Goal: Obtain resource: Download file/media

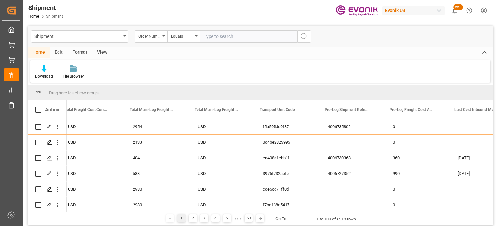
scroll to position [0, 1947]
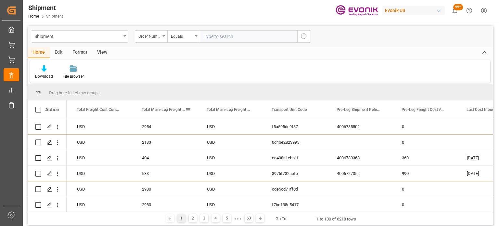
click at [188, 109] on span at bounding box center [188, 110] width 6 height 6
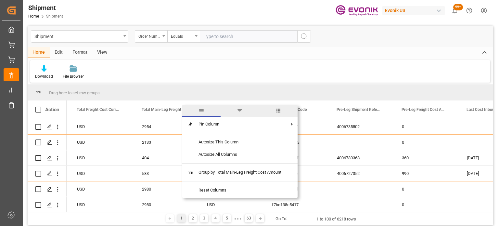
click at [283, 111] on span "columns" at bounding box center [278, 111] width 38 height 12
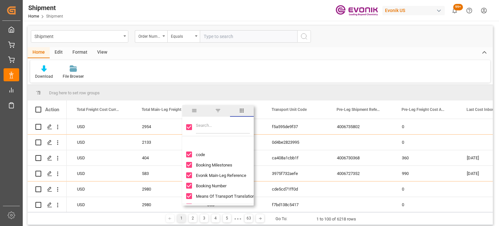
scroll to position [32, 0]
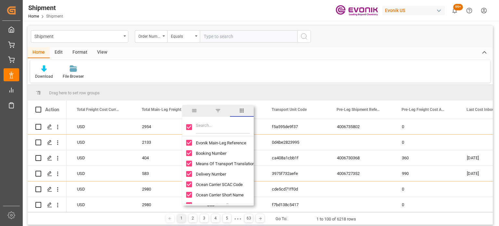
click at [190, 153] on input "Booking Number column toggle visibility (visible)" at bounding box center [189, 153] width 6 height 6
checkbox input "false"
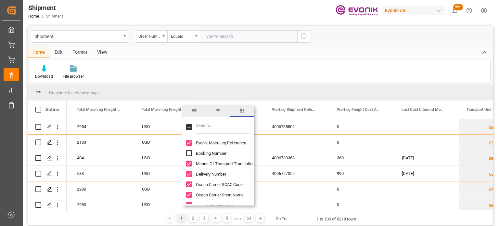
click at [190, 153] on input "Booking Number column toggle visibility (hidden)" at bounding box center [189, 153] width 6 height 6
checkbox input "true"
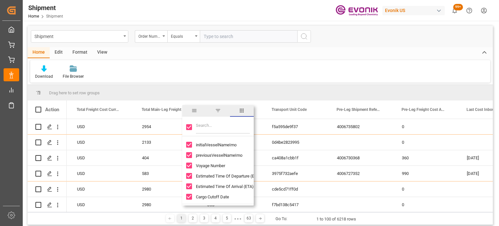
scroll to position [227, 0]
drag, startPoint x: 191, startPoint y: 155, endPoint x: 191, endPoint y: 150, distance: 4.9
click at [191, 155] on input "Voyage Number column toggle visibility (visible)" at bounding box center [189, 156] width 6 height 6
checkbox input "false"
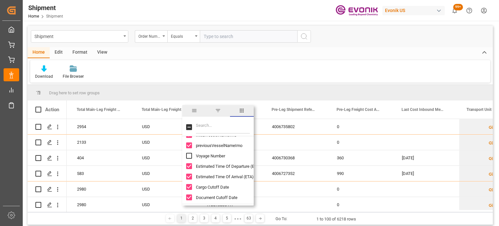
click at [191, 147] on input "previousVesselNameImo column toggle visibility (visible)" at bounding box center [189, 145] width 6 height 6
checkbox input "false"
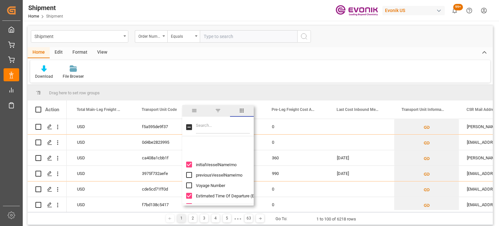
scroll to position [0, 0]
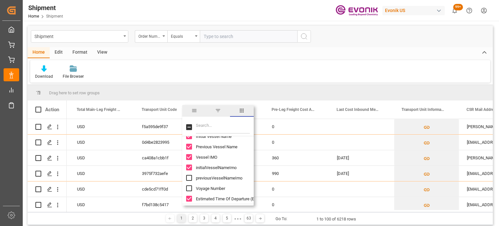
click at [188, 169] on input "initialVesselNameImo column toggle visibility (visible)" at bounding box center [189, 167] width 6 height 6
checkbox input "false"
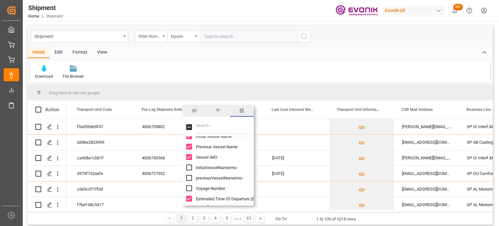
click at [191, 157] on input "Vessel IMO column toggle visibility (visible)" at bounding box center [189, 157] width 6 height 6
checkbox input "false"
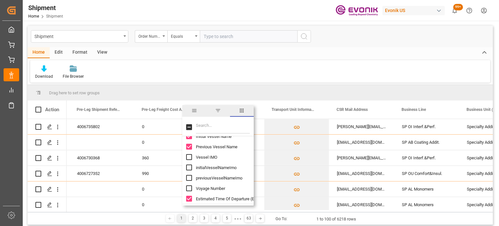
drag, startPoint x: 186, startPoint y: 143, endPoint x: 190, endPoint y: 156, distance: 13.3
click at [186, 143] on div "Previous Vessel Name" at bounding box center [221, 146] width 71 height 10
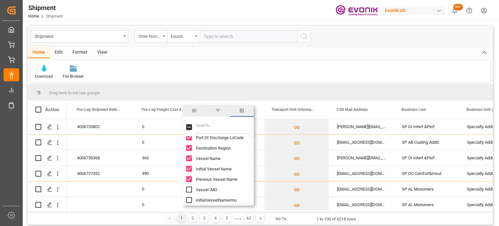
drag, startPoint x: 188, startPoint y: 169, endPoint x: 190, endPoint y: 176, distance: 6.8
click at [188, 169] on input "Initial Vessel Name column toggle visibility (visible)" at bounding box center [189, 169] width 6 height 6
checkbox input "false"
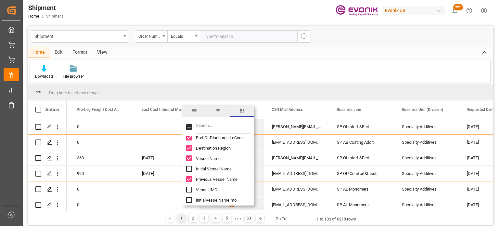
click at [188, 178] on input "Previous Vessel Name column toggle visibility (visible)" at bounding box center [189, 179] width 6 height 6
checkbox input "false"
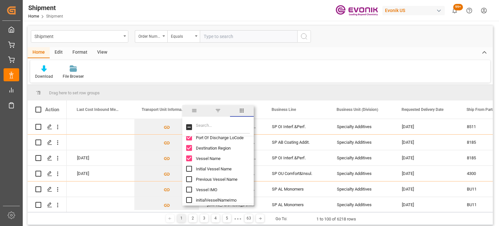
click at [189, 159] on input "Vessel Name column toggle visibility (visible)" at bounding box center [189, 158] width 6 height 6
checkbox input "false"
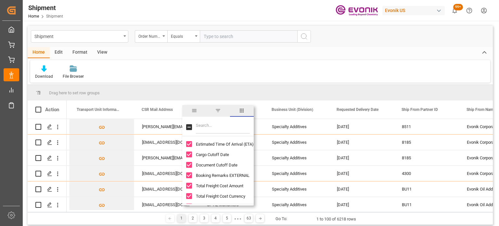
click at [190, 187] on input "Total Freight Cost Amount column toggle visibility (visible)" at bounding box center [189, 186] width 6 height 6
checkbox input "false"
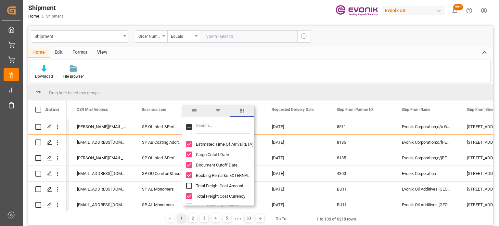
click at [189, 195] on input "Total Freight Cost Currency column toggle visibility (visible)" at bounding box center [189, 196] width 6 height 6
checkbox input "false"
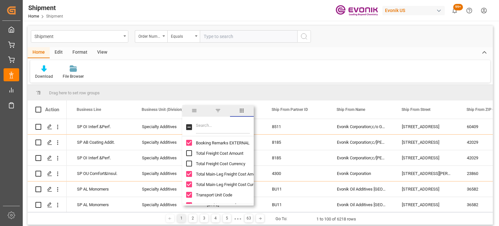
click at [187, 173] on input "Total Main-Leg Freight Cost Amount column toggle visibility (visible)" at bounding box center [189, 174] width 6 height 6
checkbox input "false"
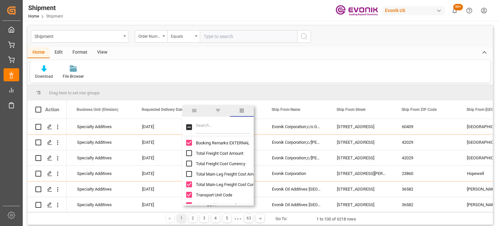
click at [190, 185] on input "Total Main-Leg Freight Cost Currency column toggle visibility (visible)" at bounding box center [189, 184] width 6 height 6
checkbox input "false"
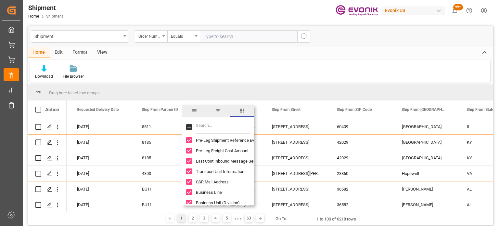
click at [190, 150] on input "Pre-Leg Freight Cost Amount column toggle visibility (visible)" at bounding box center [189, 151] width 6 height 6
checkbox input "false"
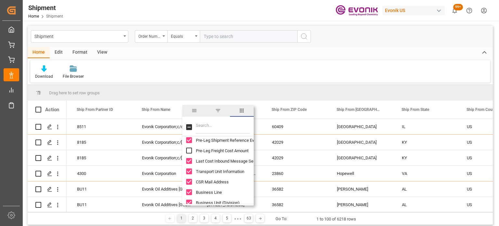
click at [189, 162] on input "Last Cost Inbound Message Sent Time drv column toggle visibility (visible)" at bounding box center [189, 161] width 6 height 6
checkbox input "false"
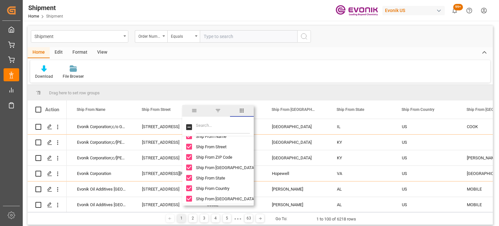
scroll to position [422, 0]
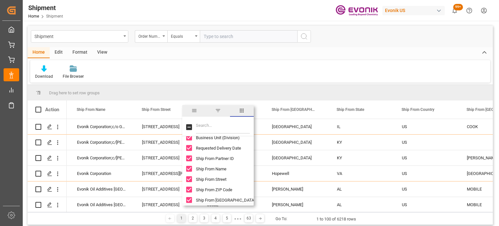
click at [187, 179] on input "Ship From Street column toggle visibility (visible)" at bounding box center [189, 179] width 6 height 6
checkbox input "false"
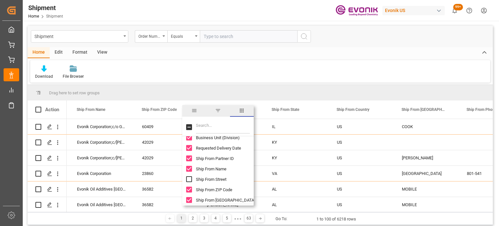
click at [187, 188] on input "Ship From ZIP Code column toggle visibility (visible)" at bounding box center [189, 190] width 6 height 6
checkbox input "false"
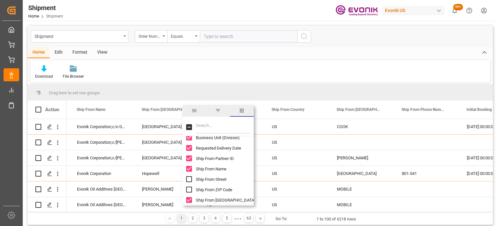
click at [187, 197] on div "Ship From [GEOGRAPHIC_DATA]" at bounding box center [221, 200] width 71 height 10
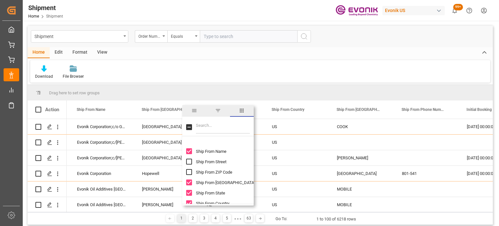
scroll to position [455, 0]
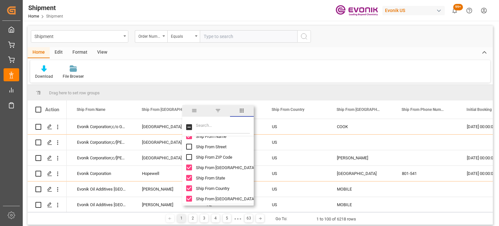
click at [190, 170] on input "Ship From City column toggle visibility (visible)" at bounding box center [189, 167] width 6 height 6
checkbox input "false"
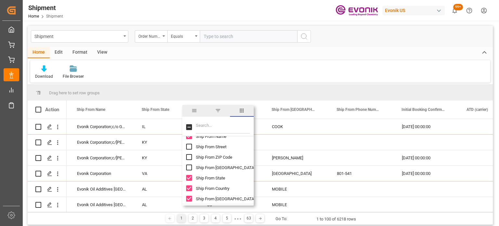
click at [189, 179] on input "Ship From State column toggle visibility (visible)" at bounding box center [189, 178] width 6 height 6
checkbox input "false"
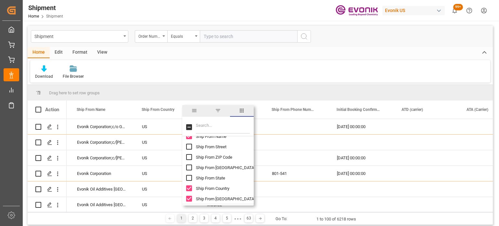
click at [190, 189] on input "Ship From Country column toggle visibility (visible)" at bounding box center [189, 188] width 6 height 6
checkbox input "false"
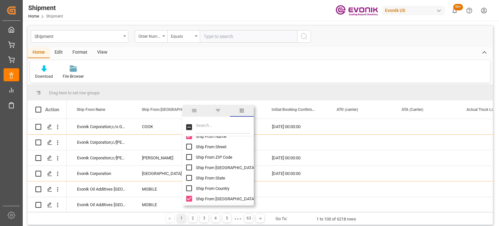
drag, startPoint x: 190, startPoint y: 198, endPoint x: 192, endPoint y: 185, distance: 12.6
click at [190, 197] on input "Ship From District column toggle visibility (visible)" at bounding box center [189, 199] width 6 height 6
checkbox input "false"
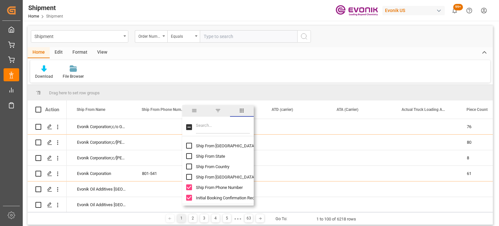
scroll to position [487, 0]
click at [188, 176] on input "Ship From Phone Number column toggle visibility (visible)" at bounding box center [189, 177] width 6 height 6
checkbox input "false"
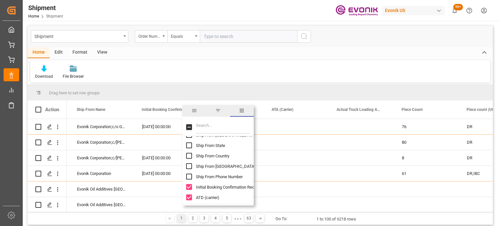
click at [188, 188] on input "Initial Booking Confirmation Received From Carrier column toggle visibility (vi…" at bounding box center [189, 187] width 6 height 6
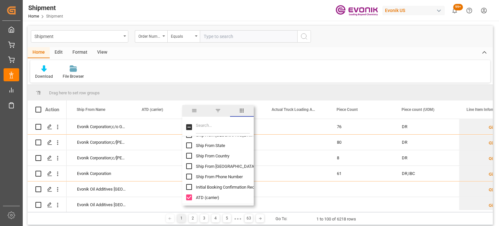
click at [188, 188] on input "Initial Booking Confirmation Received From Carrier column toggle visibility (hi…" at bounding box center [189, 187] width 6 height 6
checkbox input "true"
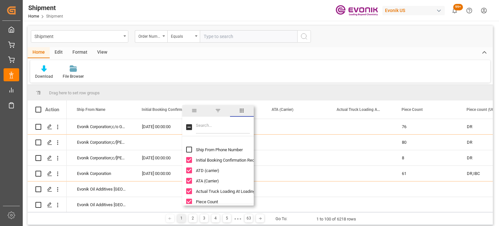
scroll to position [552, 0]
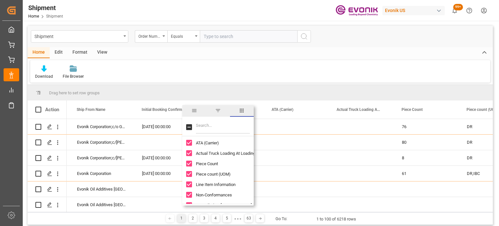
click at [189, 162] on input "Piece Count column toggle visibility (visible)" at bounding box center [189, 164] width 6 height 6
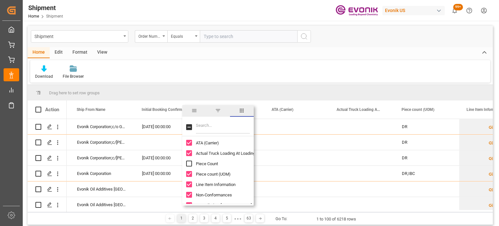
click at [189, 162] on input "Piece Count column toggle visibility (hidden)" at bounding box center [189, 164] width 6 height 6
checkbox input "true"
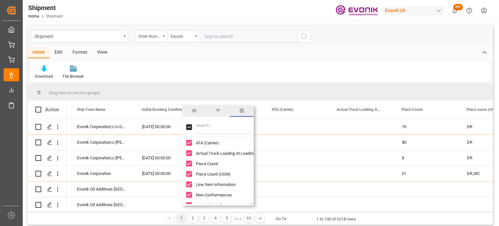
click at [189, 193] on input "Non-Conformances column toggle visibility (visible)" at bounding box center [189, 195] width 6 height 6
checkbox input "false"
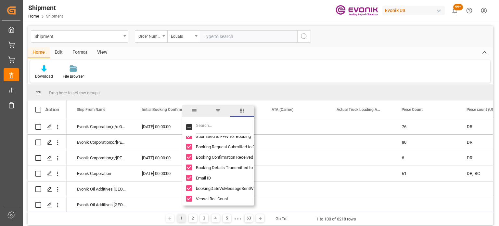
scroll to position [682, 0]
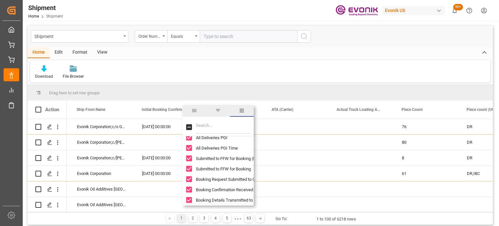
click at [187, 157] on input "Submitted to FFW for Booking (Pending) column toggle visibility (visible)" at bounding box center [189, 158] width 6 height 6
checkbox input "false"
click at [187, 167] on input "Submitted to FFW for Booking column toggle visibility (visible)" at bounding box center [189, 169] width 6 height 6
checkbox input "false"
click at [187, 177] on input "Booking Request Submitted to Ocean Carrier column toggle visibility (visible)" at bounding box center [189, 179] width 6 height 6
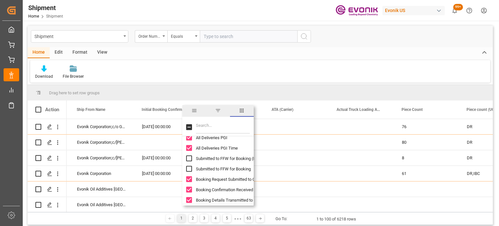
checkbox input "false"
click at [189, 190] on input "Booking Confirmation Received from Ocean Carrier column toggle visibility (visi…" at bounding box center [189, 190] width 6 height 6
checkbox input "false"
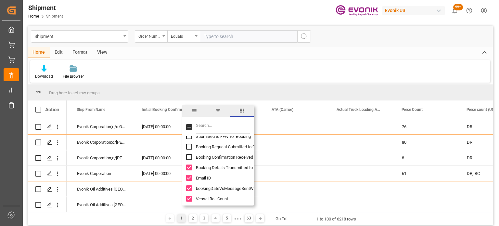
click at [189, 166] on input "Booking Details Transmitted to SAP column toggle visibility (visible)" at bounding box center [189, 167] width 6 height 6
checkbox input "false"
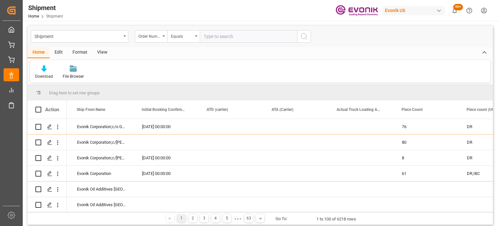
click at [322, 66] on div "Download File Browser" at bounding box center [260, 71] width 460 height 22
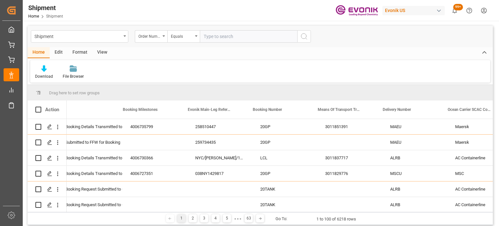
scroll to position [0, 73]
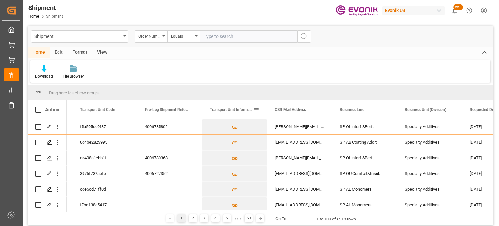
click at [258, 112] on span at bounding box center [256, 110] width 6 height 6
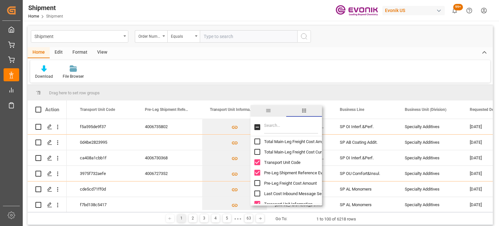
click at [256, 173] on input "Pre-Leg Shipment Reference Evonik column toggle visibility (visible)" at bounding box center [257, 173] width 6 height 6
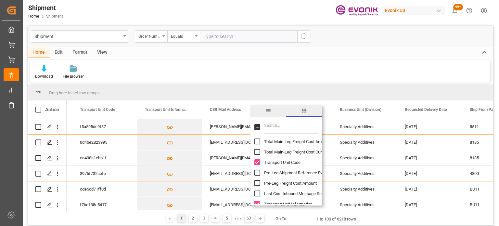
click at [256, 173] on input "Pre-Leg Shipment Reference Evonik column toggle visibility (hidden)" at bounding box center [257, 173] width 6 height 6
checkbox input "true"
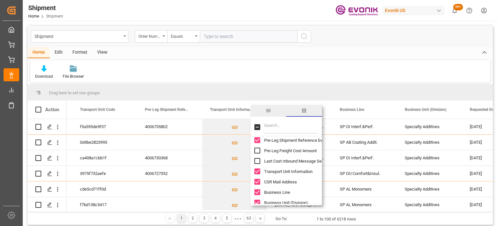
click at [257, 173] on input "Transport Unit Information column toggle visibility (visible)" at bounding box center [257, 171] width 6 height 6
checkbox input "false"
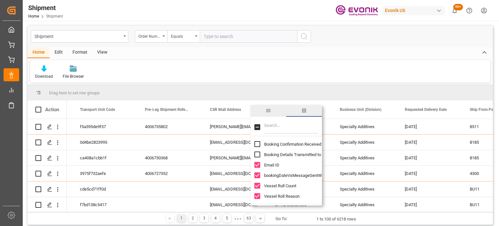
click at [384, 57] on div "Home Edit Format View" at bounding box center [260, 52] width 465 height 11
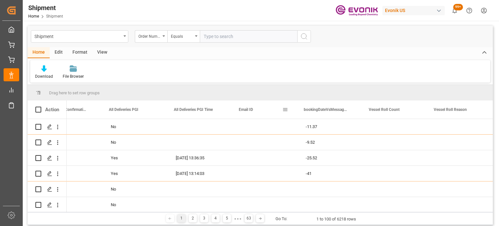
click at [286, 114] on div "Email ID" at bounding box center [263, 109] width 49 height 18
click at [287, 110] on span at bounding box center [285, 110] width 6 height 6
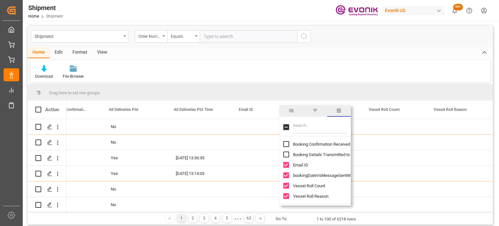
click at [286, 164] on input "Email ID column toggle visibility (visible)" at bounding box center [286, 165] width 6 height 6
checkbox input "false"
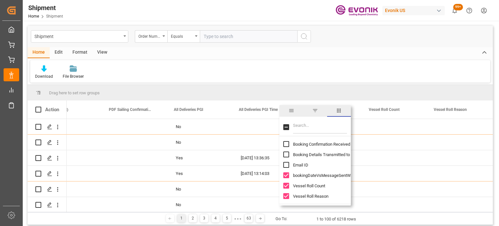
drag, startPoint x: 348, startPoint y: 75, endPoint x: 340, endPoint y: 82, distance: 10.4
click at [348, 75] on div "Download File Browser" at bounding box center [260, 71] width 460 height 22
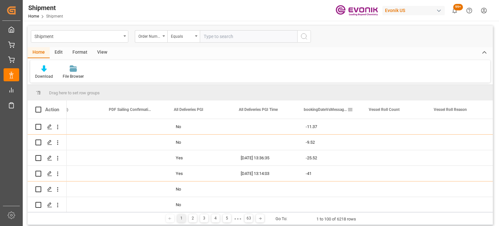
click at [352, 108] on span at bounding box center [350, 110] width 6 height 6
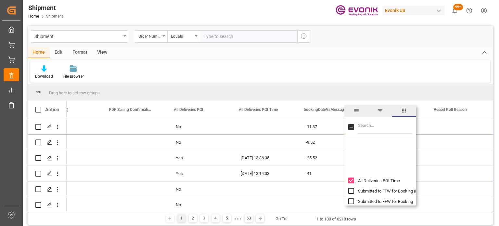
scroll to position [728, 0]
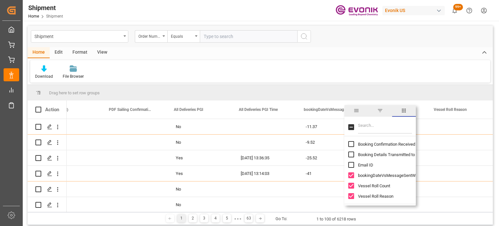
click at [306, 71] on div "Download File Browser" at bounding box center [260, 71] width 460 height 22
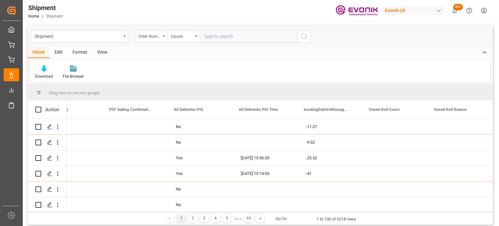
click at [42, 70] on icon at bounding box center [44, 68] width 6 height 6
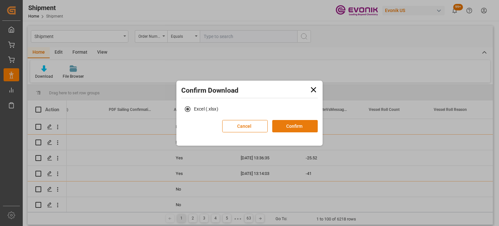
drag, startPoint x: 295, startPoint y: 123, endPoint x: 294, endPoint y: 132, distance: 8.8
click at [295, 123] on button "Confirm" at bounding box center [294, 126] width 45 height 12
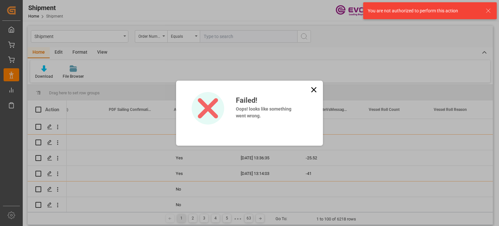
click at [315, 88] on icon at bounding box center [313, 89] width 5 height 5
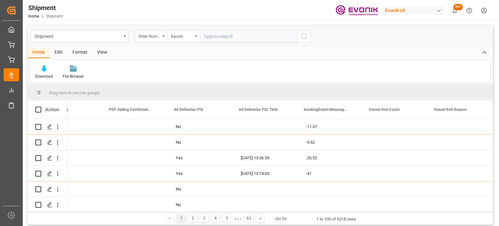
click at [98, 54] on div "View" at bounding box center [102, 52] width 20 height 11
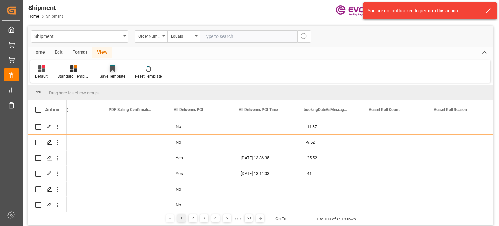
click at [116, 75] on div "Save Template" at bounding box center [113, 76] width 26 height 6
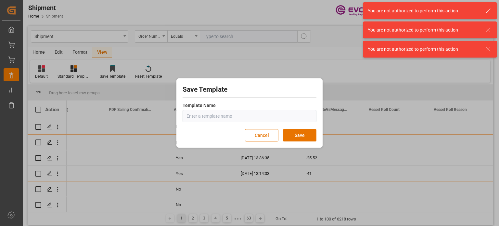
click at [238, 117] on input "text" at bounding box center [250, 116] width 134 height 12
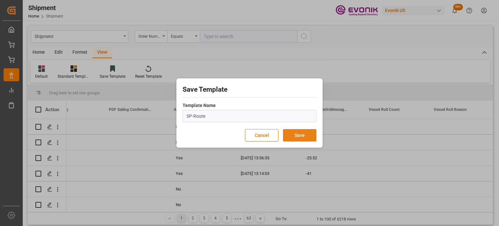
type input "SP-Route"
click at [304, 138] on button "Save" at bounding box center [299, 135] width 33 height 12
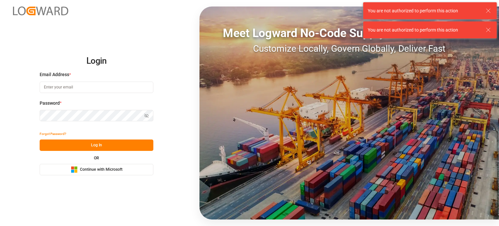
click at [102, 147] on button "Log In" at bounding box center [97, 144] width 114 height 11
click at [104, 174] on button "Microsoft Logo Continue with Microsoft" at bounding box center [97, 169] width 114 height 11
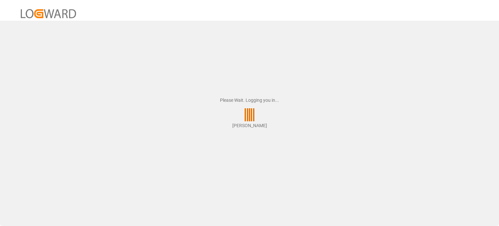
click at [186, 20] on div at bounding box center [249, 10] width 499 height 21
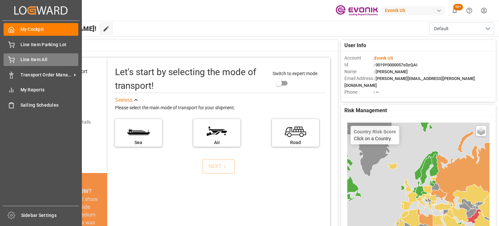
click at [30, 57] on span "Line Item All" at bounding box center [49, 59] width 58 height 7
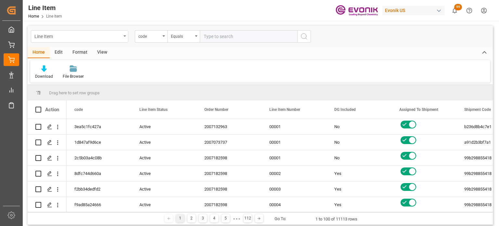
click at [126, 33] on div "Line Item" at bounding box center [79, 36] width 97 height 12
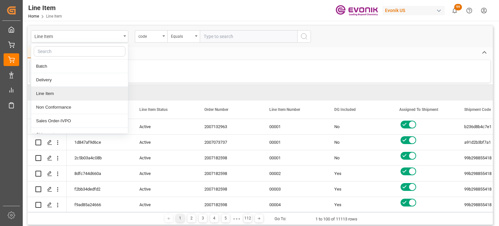
scroll to position [21, 0]
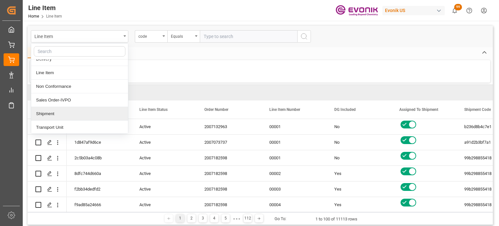
click at [87, 109] on div "Shipment" at bounding box center [79, 114] width 97 height 14
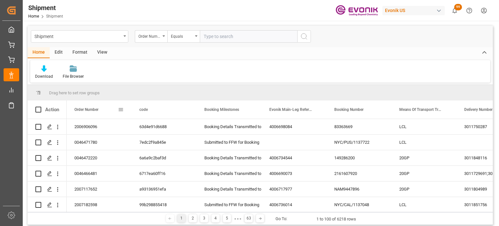
click at [127, 113] on div "Order Number" at bounding box center [99, 109] width 65 height 18
click at [121, 112] on span at bounding box center [121, 110] width 6 height 6
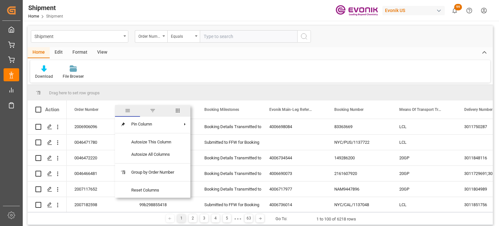
click at [177, 109] on span "columns" at bounding box center [178, 111] width 6 height 6
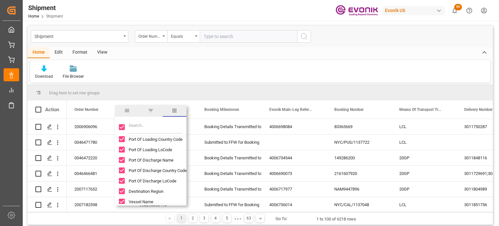
scroll to position [162, 0]
click at [123, 159] on input "Vessel Name column toggle visibility (visible)" at bounding box center [122, 158] width 6 height 6
checkbox input "false"
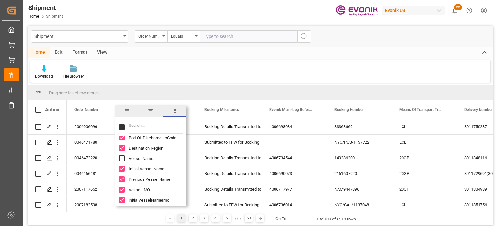
click at [124, 167] on input "Initial Vessel Name column toggle visibility (visible)" at bounding box center [122, 169] width 6 height 6
checkbox input "false"
click at [123, 176] on input "Previous Vessel Name column toggle visibility (visible)" at bounding box center [122, 179] width 6 height 6
checkbox input "false"
click at [123, 188] on input "Vessel IMO column toggle visibility (visible)" at bounding box center [122, 190] width 6 height 6
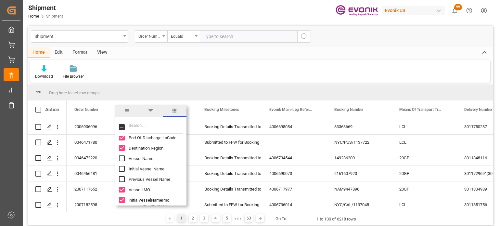
checkbox input "false"
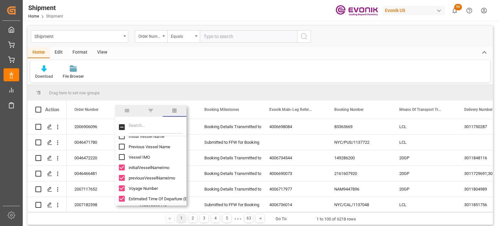
click at [121, 169] on input "initialVesselNameImo column toggle visibility (visible)" at bounding box center [122, 167] width 6 height 6
checkbox input "false"
click at [123, 178] on input "previousVesselNameImo column toggle visibility (visible)" at bounding box center [122, 178] width 6 height 6
checkbox input "false"
click at [123, 188] on input "Voyage Number column toggle visibility (visible)" at bounding box center [122, 188] width 6 height 6
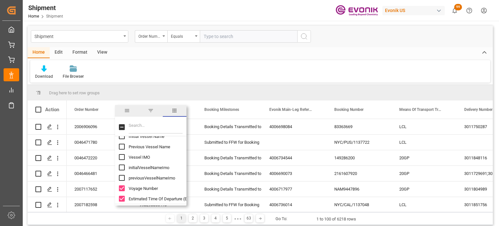
checkbox input "false"
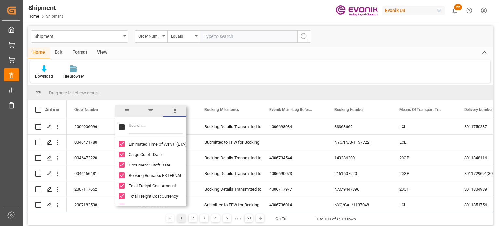
scroll to position [292, 0]
click at [121, 152] on input "Total Freight Cost Amount column toggle visibility (visible)" at bounding box center [122, 153] width 6 height 6
checkbox input "false"
drag, startPoint x: 120, startPoint y: 165, endPoint x: 121, endPoint y: 172, distance: 6.9
click at [121, 165] on input "Total Freight Cost Currency column toggle visibility (visible)" at bounding box center [122, 164] width 6 height 6
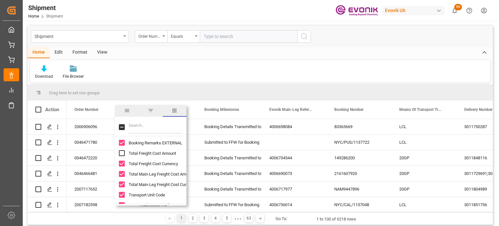
checkbox input "false"
click at [121, 174] on input "Total Main-Leg Freight Cost Amount column toggle visibility (visible)" at bounding box center [122, 174] width 6 height 6
checkbox input "false"
click at [122, 189] on div "Transport Unit Code" at bounding box center [154, 194] width 71 height 10
drag, startPoint x: 122, startPoint y: 197, endPoint x: 123, endPoint y: 192, distance: 4.9
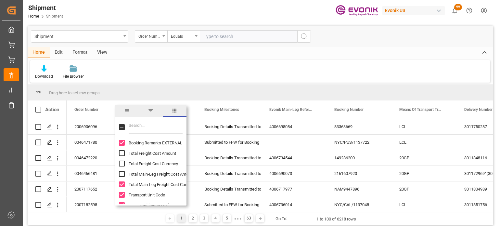
click at [123, 197] on input "Transport Unit Code column toggle visibility (visible)" at bounding box center [122, 195] width 6 height 6
checkbox input "false"
click at [123, 185] on input "Total Main-Leg Freight Cost Currency column toggle visibility (visible)" at bounding box center [122, 184] width 6 height 6
checkbox input "false"
click at [124, 192] on input "Transport Unit Code column toggle visibility (hidden)" at bounding box center [122, 195] width 6 height 6
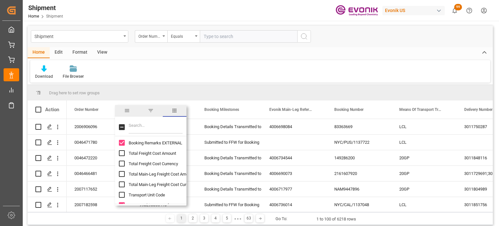
checkbox input "true"
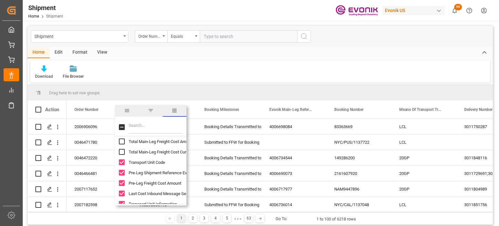
click at [122, 175] on input "Pre-Leg Shipment Reference Evonik column toggle visibility (visible)" at bounding box center [122, 173] width 6 height 6
checkbox input "false"
click at [122, 183] on input "Pre-Leg Freight Cost Amount column toggle visibility (visible)" at bounding box center [122, 183] width 6 height 6
checkbox input "false"
click at [123, 174] on input "Pre-Leg Shipment Reference Evonik column toggle visibility (hidden)" at bounding box center [122, 173] width 6 height 6
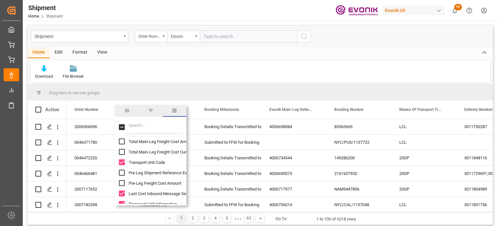
checkbox input "true"
click at [123, 193] on input "Last Cost Inbound Message Sent Time drv column toggle visibility (visible)" at bounding box center [122, 193] width 6 height 6
checkbox input "false"
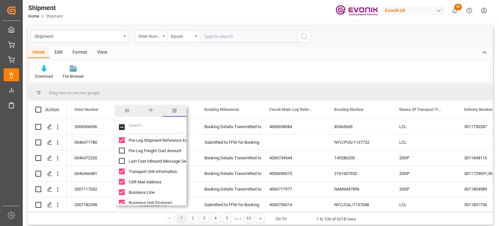
click at [121, 173] on input "Transport Unit Information column toggle visibility (visible)" at bounding box center [122, 171] width 6 height 6
checkbox input "false"
drag, startPoint x: 121, startPoint y: 179, endPoint x: 123, endPoint y: 187, distance: 8.1
click at [121, 178] on input "Ship From Street column toggle visibility (visible)" at bounding box center [122, 179] width 6 height 6
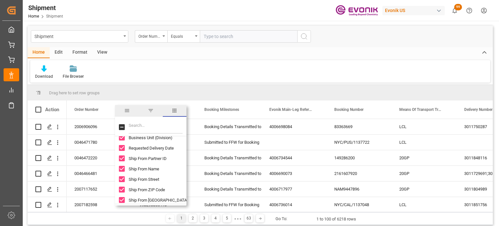
checkbox input "false"
click at [123, 192] on input "Ship From ZIP Code column toggle visibility (visible)" at bounding box center [122, 190] width 6 height 6
checkbox input "false"
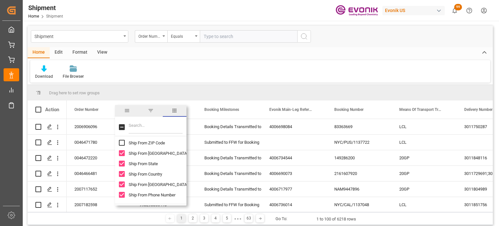
scroll to position [455, 0]
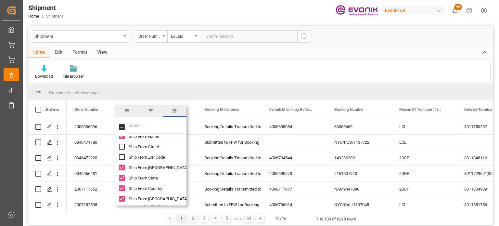
click at [122, 171] on div "Ship From [GEOGRAPHIC_DATA]" at bounding box center [154, 167] width 71 height 10
click at [123, 177] on input "Ship From State column toggle visibility (visible)" at bounding box center [122, 178] width 6 height 6
checkbox input "false"
click at [123, 167] on input "Ship From City column toggle visibility (visible)" at bounding box center [122, 167] width 6 height 6
checkbox input "false"
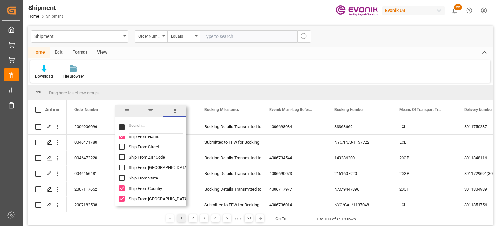
click at [122, 187] on input "Ship From Country column toggle visibility (visible)" at bounding box center [122, 188] width 6 height 6
checkbox input "false"
click at [122, 195] on div "Ship From [GEOGRAPHIC_DATA]" at bounding box center [154, 198] width 71 height 10
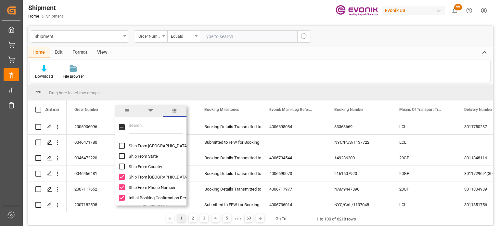
scroll to position [487, 0]
click at [123, 169] on input "Ship From District column toggle visibility (visible)" at bounding box center [122, 166] width 6 height 6
checkbox input "false"
click at [123, 177] on input "Ship From Phone Number column toggle visibility (visible)" at bounding box center [122, 177] width 6 height 6
checkbox input "false"
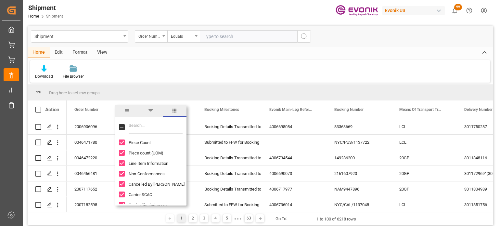
scroll to position [585, 0]
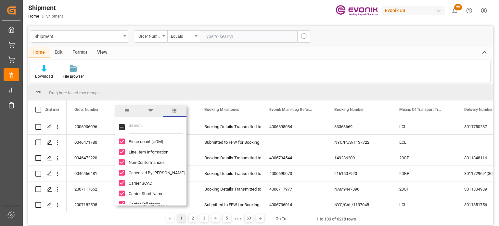
click at [121, 165] on input "Non-Conformances column toggle visibility (visible)" at bounding box center [122, 162] width 6 height 6
checkbox input "false"
click at [121, 184] on input "Carrier SCAC column toggle visibility (visible)" at bounding box center [122, 183] width 6 height 6
click at [121, 184] on input "Carrier SCAC column toggle visibility (hidden)" at bounding box center [122, 183] width 6 height 6
checkbox input "true"
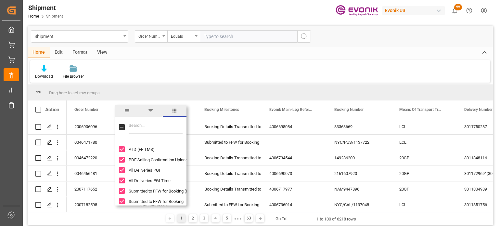
scroll to position [682, 0]
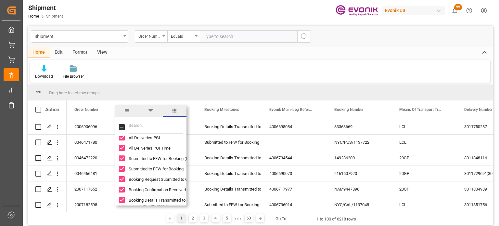
click at [123, 161] on input "Submitted to FFW for Booking (Pending) column toggle visibility (visible)" at bounding box center [122, 158] width 6 height 6
checkbox input "false"
click at [123, 168] on input "Submitted to FFW for Booking column toggle visibility (visible)" at bounding box center [122, 169] width 6 height 6
checkbox input "false"
click at [123, 177] on input "Booking Request Submitted to Ocean Carrier column toggle visibility (visible)" at bounding box center [122, 179] width 6 height 6
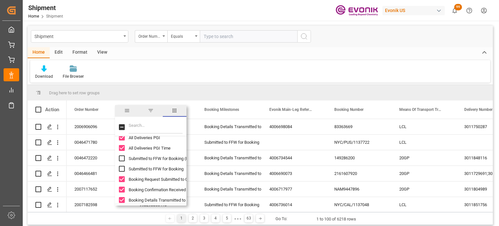
checkbox input "false"
click at [123, 188] on input "Booking Confirmation Received from Ocean Carrier column toggle visibility (visi…" at bounding box center [122, 190] width 6 height 6
checkbox input "false"
click at [124, 195] on div "Booking Details Transmitted to SAP" at bounding box center [154, 200] width 71 height 10
click at [122, 199] on input "Booking Details Transmitted to SAP column toggle visibility (visible)" at bounding box center [122, 200] width 6 height 6
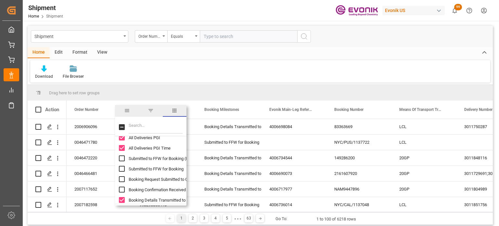
checkbox input "false"
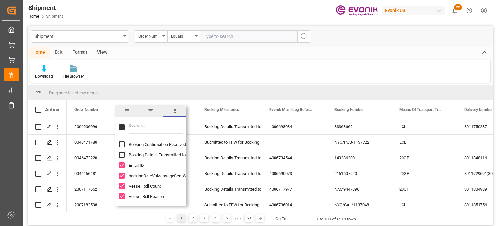
scroll to position [728, 0]
click at [122, 163] on input "Email ID column toggle visibility (visible)" at bounding box center [122, 165] width 6 height 6
checkbox input "false"
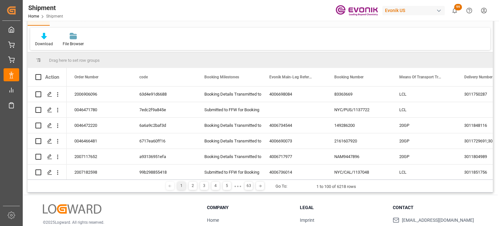
click at [136, 188] on div "1 2 3 4 5 ● ● ● 63 Go To: 1 to 100 of 6218 rows" at bounding box center [260, 185] width 465 height 13
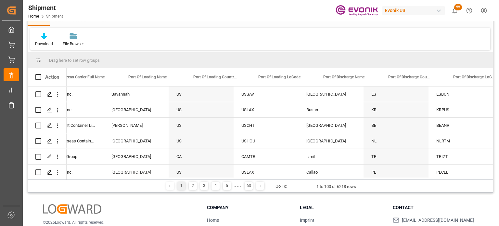
scroll to position [0, 0]
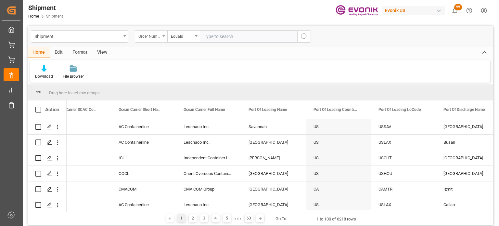
click at [149, 33] on div "Order Number" at bounding box center [149, 35] width 22 height 7
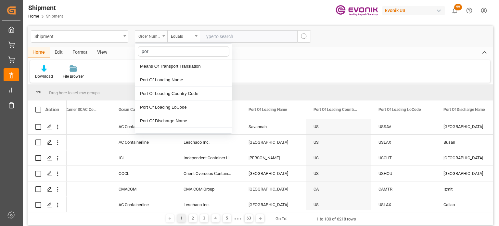
type input "port"
click at [192, 95] on div "Port Of Loading Country Code" at bounding box center [183, 94] width 97 height 14
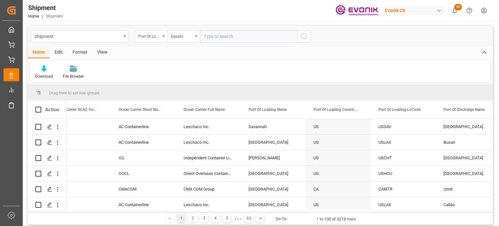
click at [223, 42] on input "text" at bounding box center [248, 36] width 97 height 12
type input "US"
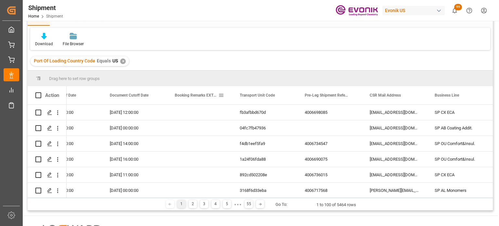
click at [224, 93] on span at bounding box center [221, 95] width 6 height 6
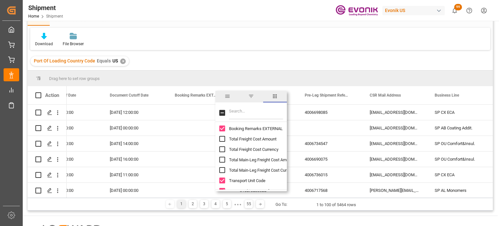
click at [221, 127] on input "Booking Remarks EXTERNAL column toggle visibility (visible)" at bounding box center [222, 128] width 6 height 6
checkbox input "false"
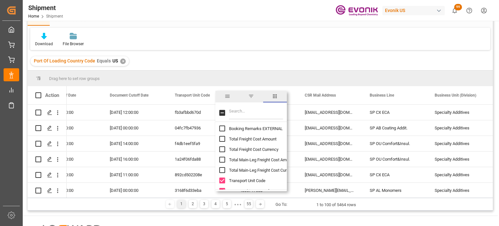
click at [239, 63] on div "Port Of Loading Country Code Equals US ✕" at bounding box center [260, 61] width 465 height 18
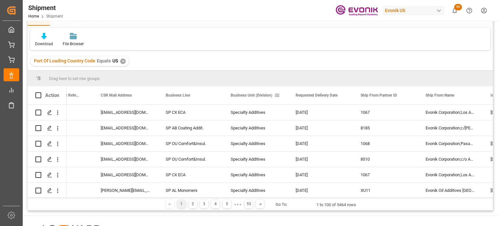
click at [277, 95] on span at bounding box center [277, 95] width 6 height 6
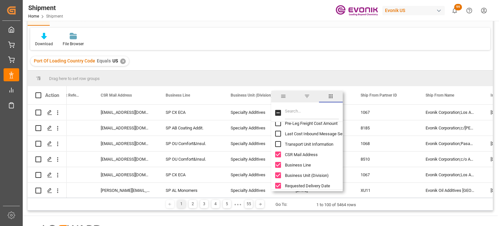
click at [278, 175] on input "Business Unit (Division) column toggle visibility (visible)" at bounding box center [278, 175] width 6 height 6
checkbox input "false"
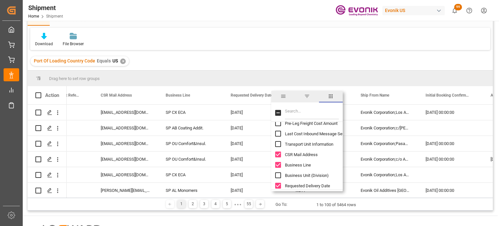
click at [301, 69] on div "Port Of Loading Country Code Equals US ✕" at bounding box center [260, 61] width 465 height 18
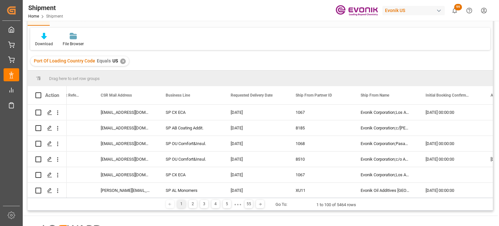
drag, startPoint x: 293, startPoint y: 198, endPoint x: 300, endPoint y: 197, distance: 6.5
click at [300, 198] on div "1 2 3 4 5 ● ● ● 55 Go To: 1 to 100 of 5464 rows" at bounding box center [260, 204] width 465 height 13
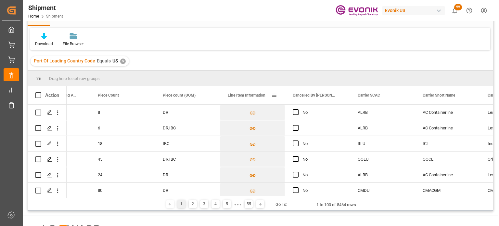
click at [274, 96] on span at bounding box center [274, 95] width 6 height 6
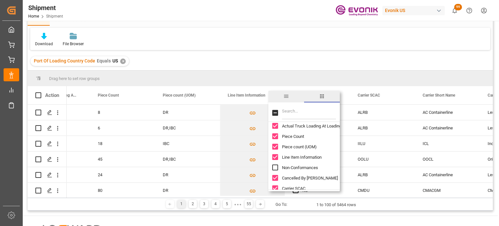
click at [276, 156] on input "Line Item Information column toggle visibility (visible)" at bounding box center [275, 157] width 6 height 6
checkbox input "false"
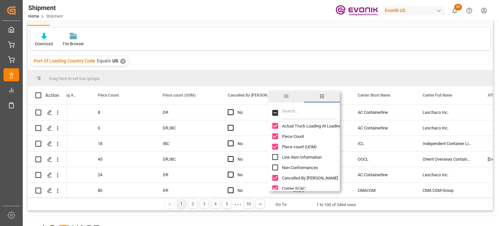
click at [295, 52] on div "Shipment Port Of Loading Country Code Equals Home Edit Format View Download Fil…" at bounding box center [260, 101] width 465 height 217
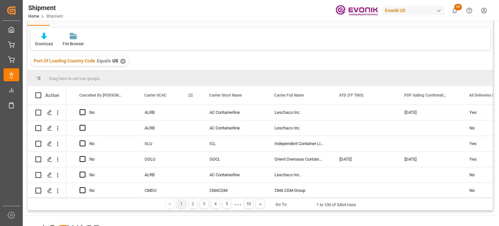
click at [194, 95] on div "Carrier SCAC" at bounding box center [168, 95] width 65 height 18
click at [196, 94] on div "Carrier SCAC" at bounding box center [168, 95] width 65 height 18
click at [191, 97] on span at bounding box center [191, 95] width 6 height 6
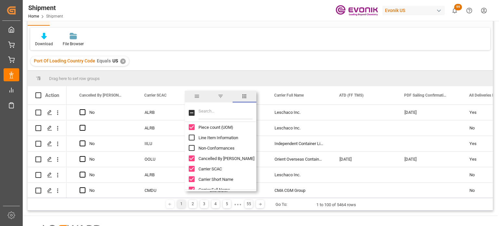
click at [190, 169] on input "Carrier SCAC column toggle visibility (visible)" at bounding box center [192, 169] width 6 height 6
checkbox input "false"
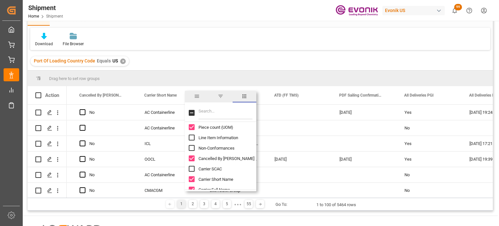
click at [190, 180] on input "Carrier Short Name column toggle visibility (visible)" at bounding box center [192, 179] width 6 height 6
checkbox input "false"
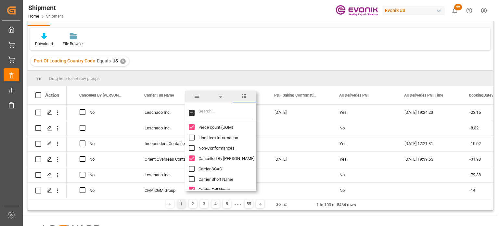
click at [192, 188] on input "Carrier Full Name column toggle visibility (visible)" at bounding box center [192, 190] width 6 height 6
checkbox input "false"
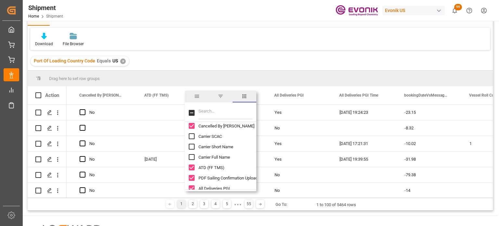
click at [264, 61] on div "Port Of Loading Country Code Equals US ✕" at bounding box center [260, 61] width 465 height 18
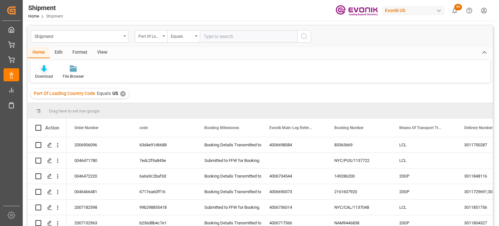
click at [48, 71] on div at bounding box center [44, 68] width 18 height 7
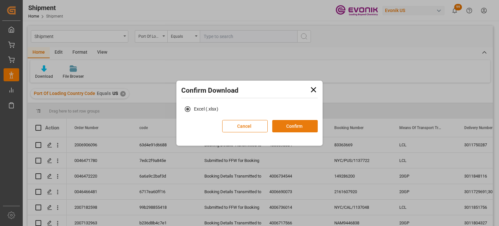
click at [303, 131] on button "Confirm" at bounding box center [294, 126] width 45 height 12
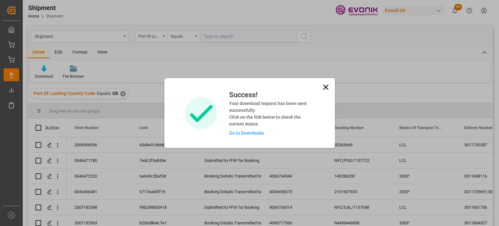
click at [326, 86] on icon at bounding box center [325, 86] width 5 height 5
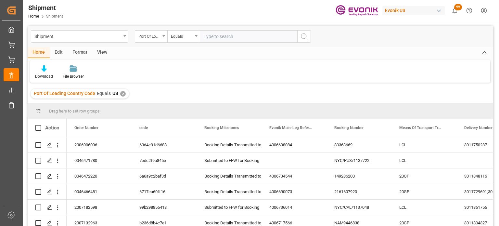
click at [104, 52] on div "View" at bounding box center [102, 52] width 20 height 11
click at [105, 75] on div "Save Template" at bounding box center [113, 76] width 26 height 6
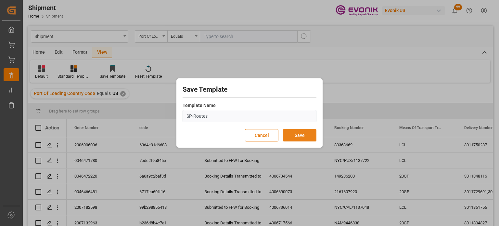
type input "SP-Routes"
click at [299, 131] on button "Save" at bounding box center [299, 135] width 33 height 12
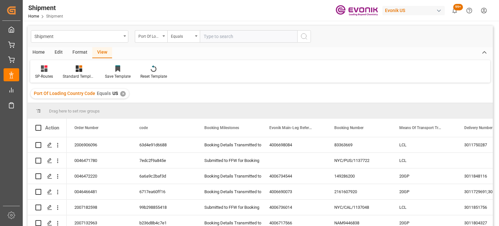
click at [439, 9] on div "button" at bounding box center [439, 10] width 6 height 6
click at [439, 9] on html "Created by potrace 1.15, written by Peter Selinger 2001-2017 Created by potrace…" at bounding box center [249, 113] width 499 height 226
click at [450, 8] on button "99+" at bounding box center [454, 10] width 15 height 15
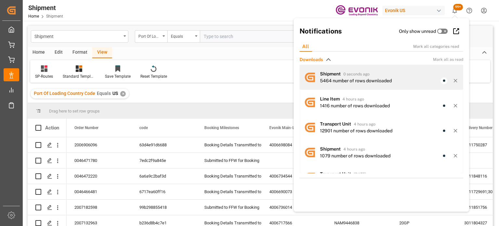
click at [367, 81] on div "5464 number of rows downloaded" at bounding box center [356, 80] width 72 height 7
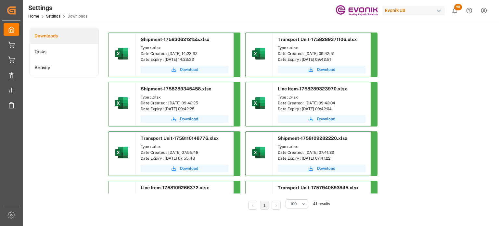
click at [189, 68] on span "Download" at bounding box center [189, 70] width 18 height 6
click at [227, 13] on div "Settings Home Settings Downloads Evonik US 98 Notifications Only show unread Al…" at bounding box center [258, 10] width 481 height 21
